Goal: Communication & Community: Answer question/provide support

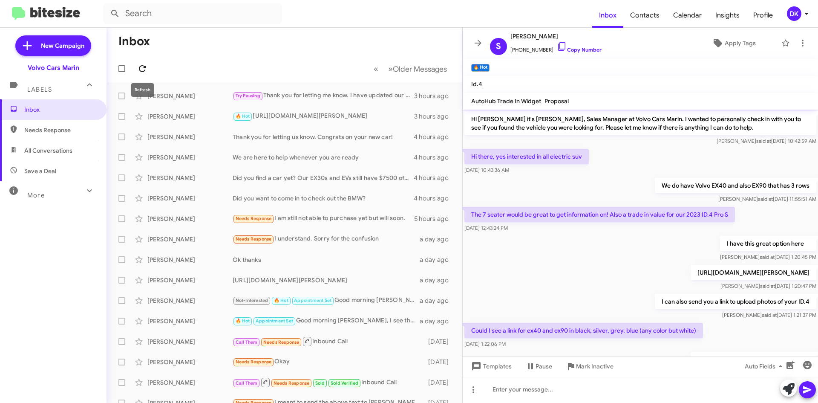
scroll to position [50, 0]
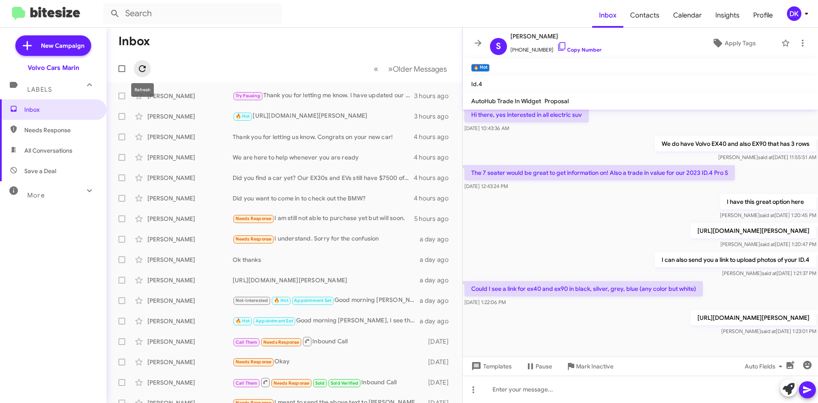
click at [139, 67] on icon at bounding box center [142, 68] width 10 height 10
click at [317, 119] on div "🔥 Hot [URL][DOMAIN_NAME][PERSON_NAME]" at bounding box center [327, 116] width 189 height 10
click at [338, 104] on div "[PERSON_NAME] Try Pausing Thank you for letting me know. I have updated our reo…" at bounding box center [284, 95] width 342 height 17
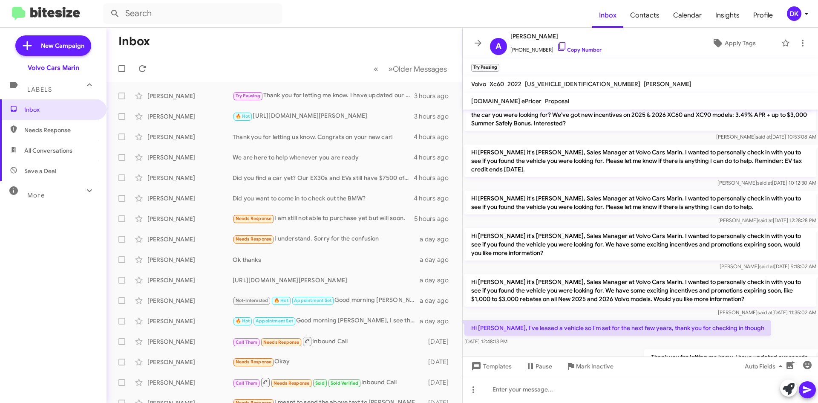
scroll to position [127, 0]
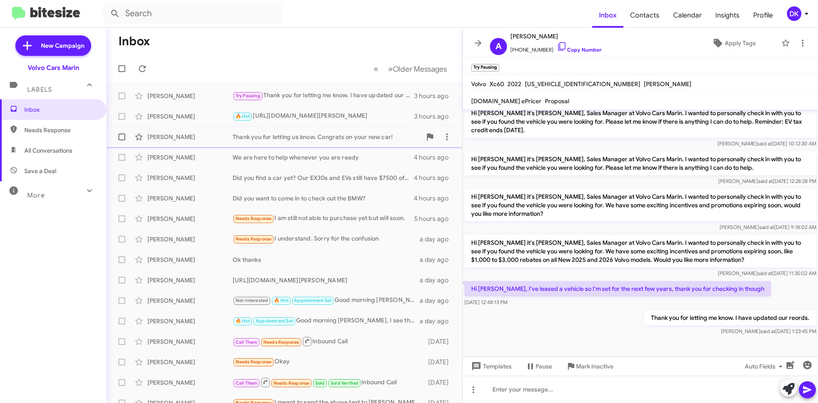
click at [177, 140] on div "[PERSON_NAME]" at bounding box center [189, 136] width 85 height 9
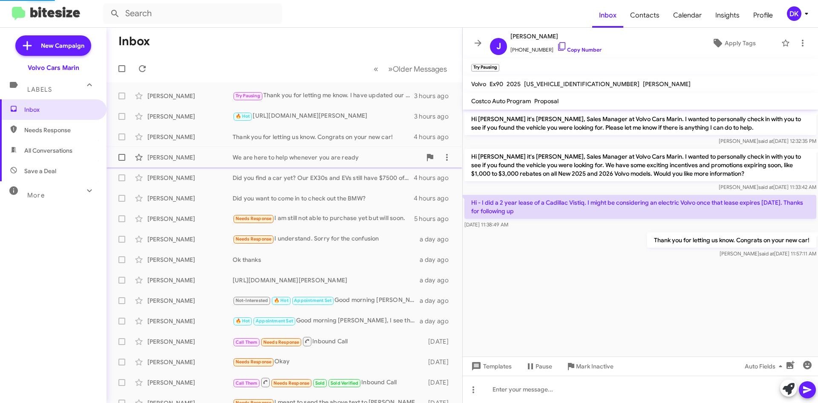
click at [177, 159] on div "[PERSON_NAME]" at bounding box center [189, 157] width 85 height 9
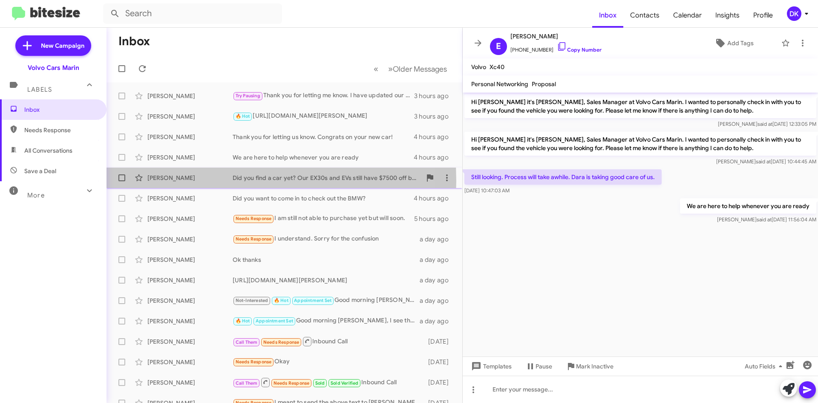
click at [175, 181] on div "[PERSON_NAME]" at bounding box center [189, 177] width 85 height 9
